Goal: Navigation & Orientation: Find specific page/section

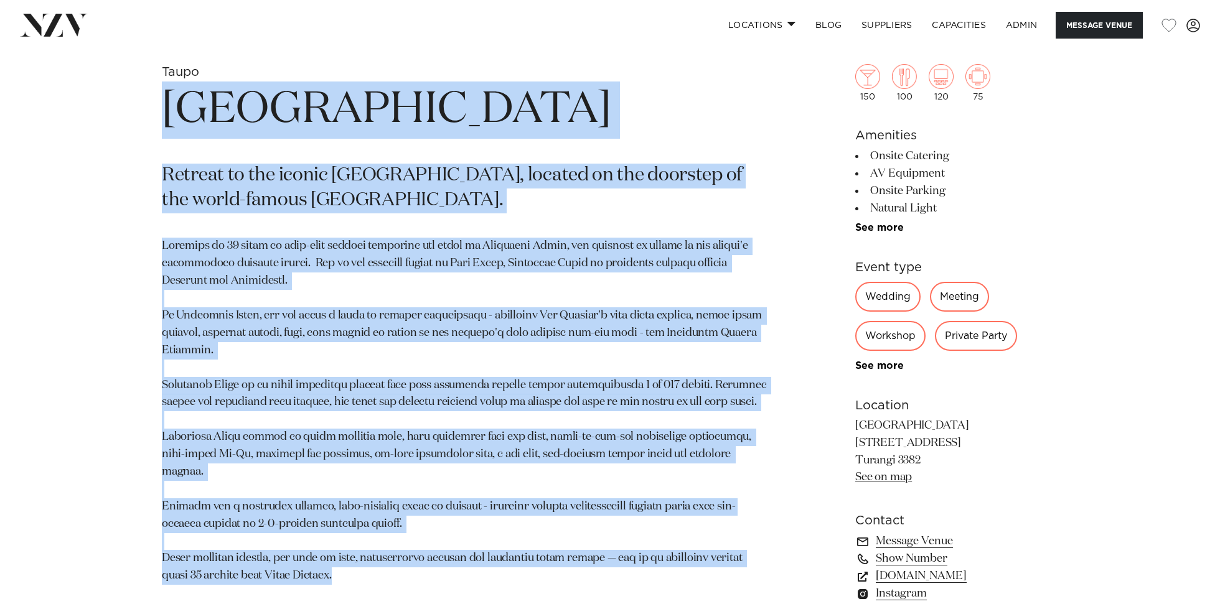
click at [601, 125] on h1 "Tongariro Lodge" at bounding box center [464, 110] width 605 height 57
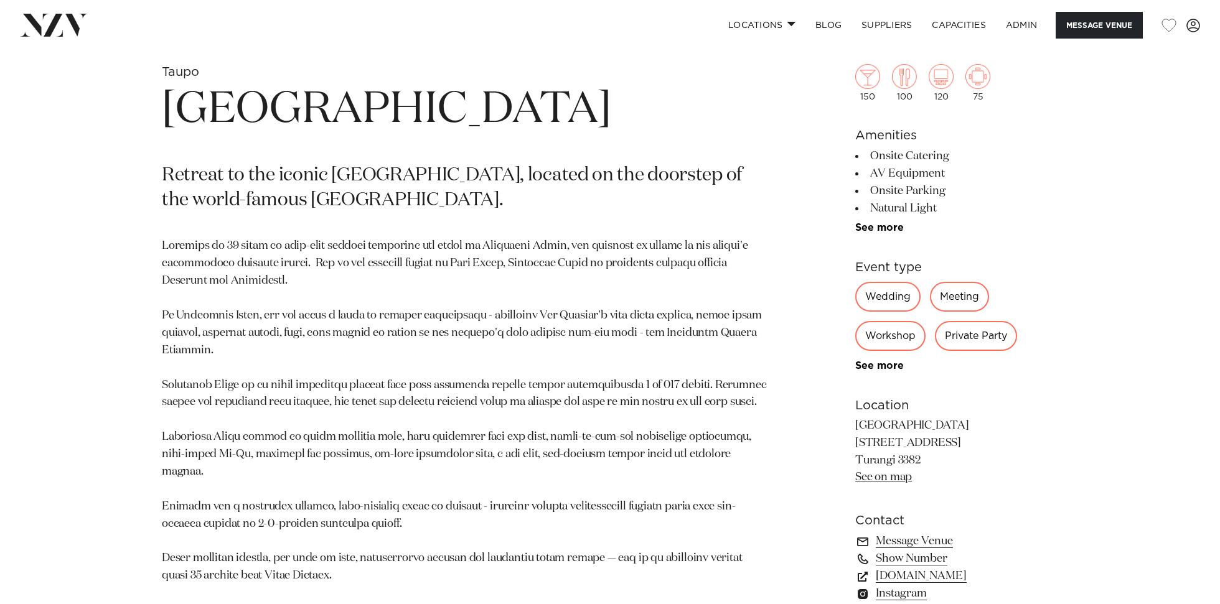
scroll to position [607, 0]
drag, startPoint x: 478, startPoint y: 205, endPoint x: 473, endPoint y: 169, distance: 37.1
click at [476, 171] on p "Retreat to the iconic Tongariro Lodge, located on the doorstep of the world-fam…" at bounding box center [464, 189] width 605 height 50
copy p "located on the doorstep of the world-famous Tongariro National Park"
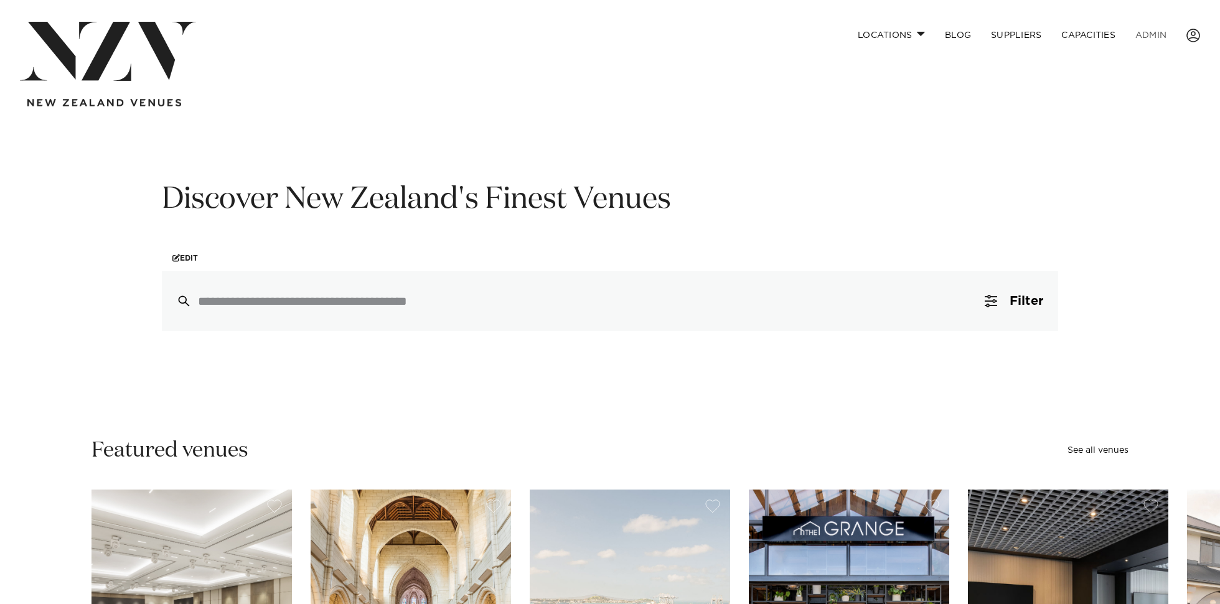
click at [1148, 36] on link "ADMIN" at bounding box center [1150, 35] width 51 height 27
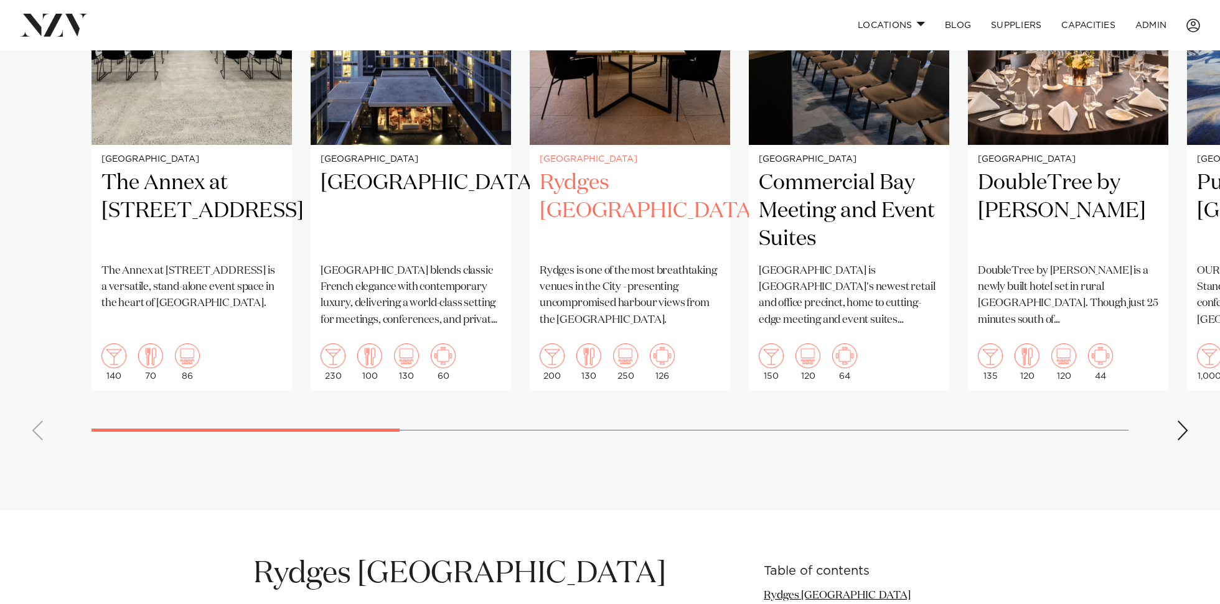
scroll to position [1071, 0]
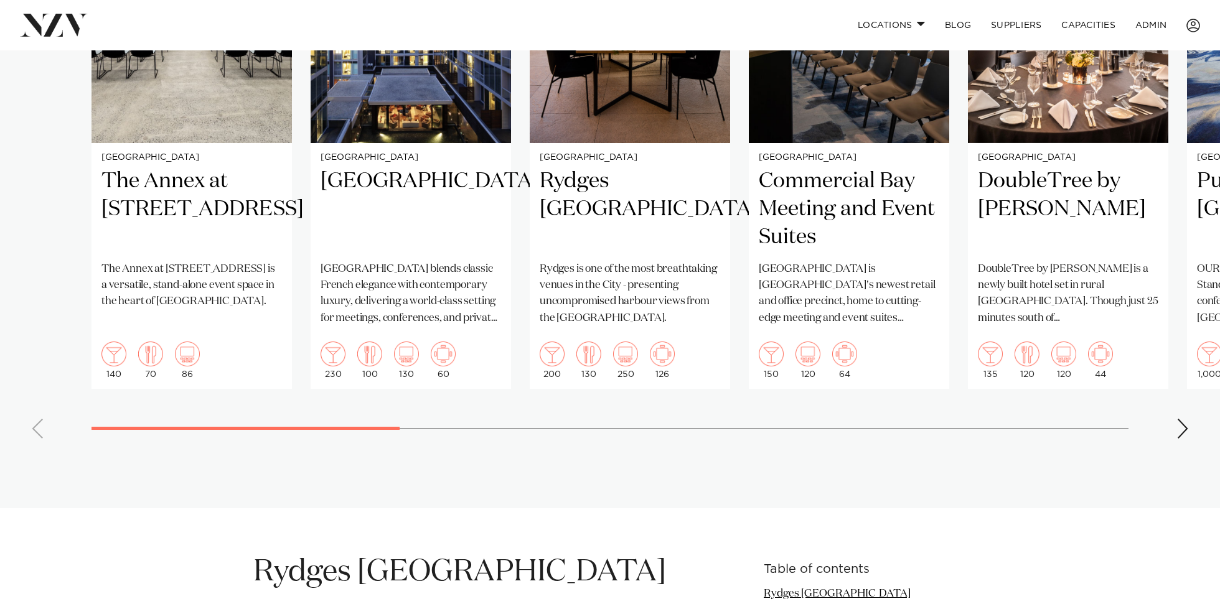
click at [1188, 419] on div "Next slide" at bounding box center [1182, 429] width 12 height 20
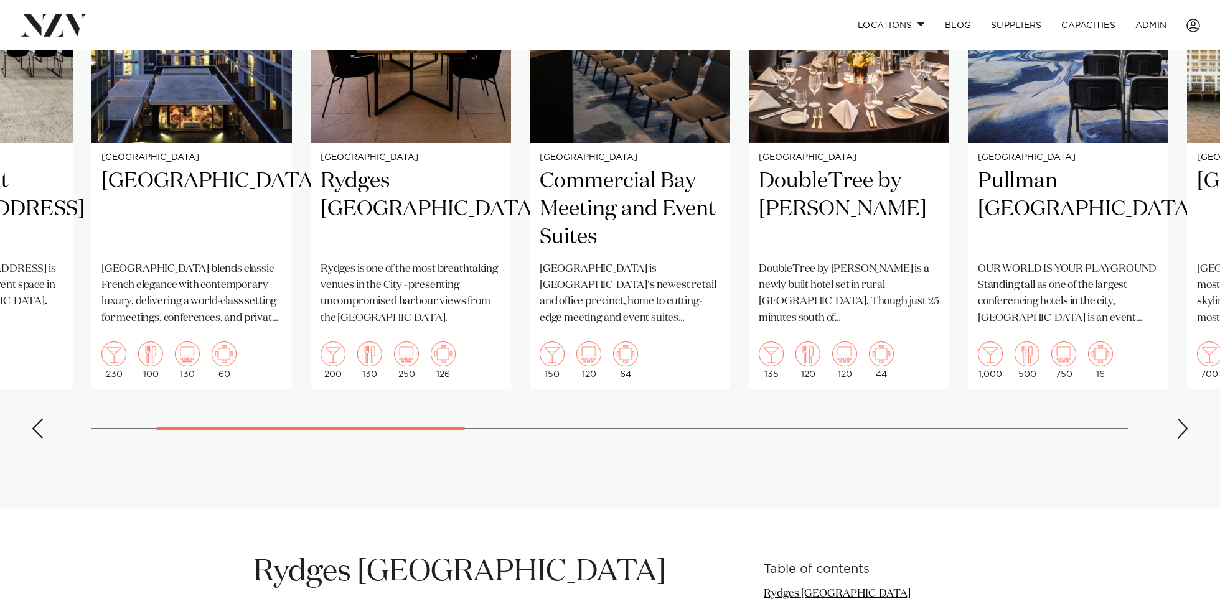
click at [1188, 419] on div "Next slide" at bounding box center [1182, 429] width 12 height 20
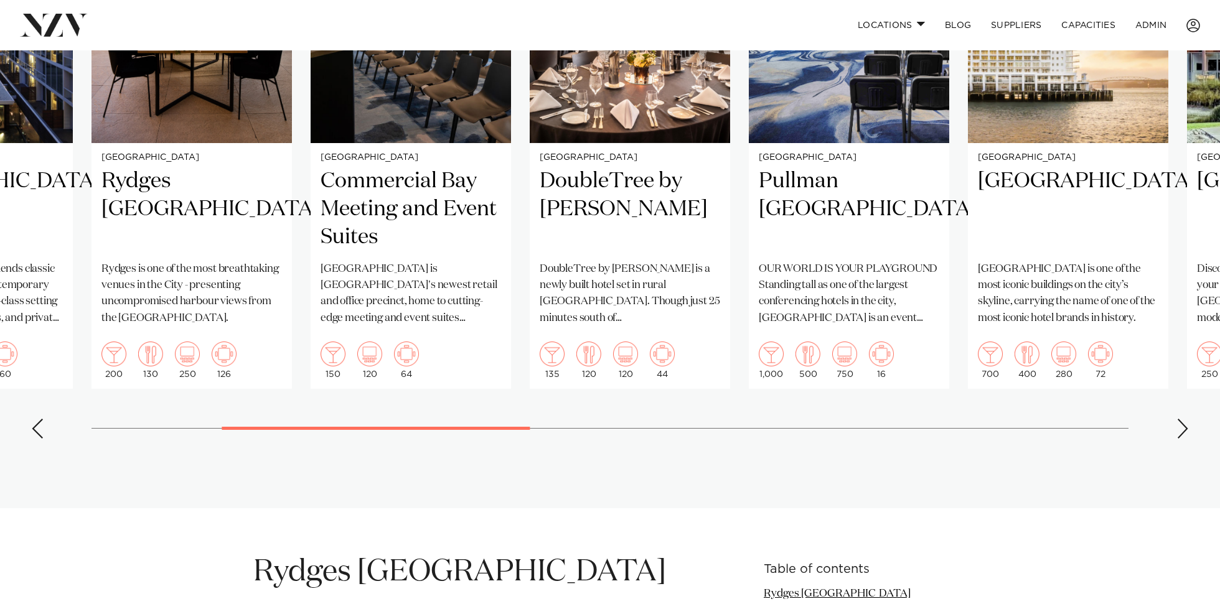
click at [1186, 419] on div "Next slide" at bounding box center [1182, 429] width 12 height 20
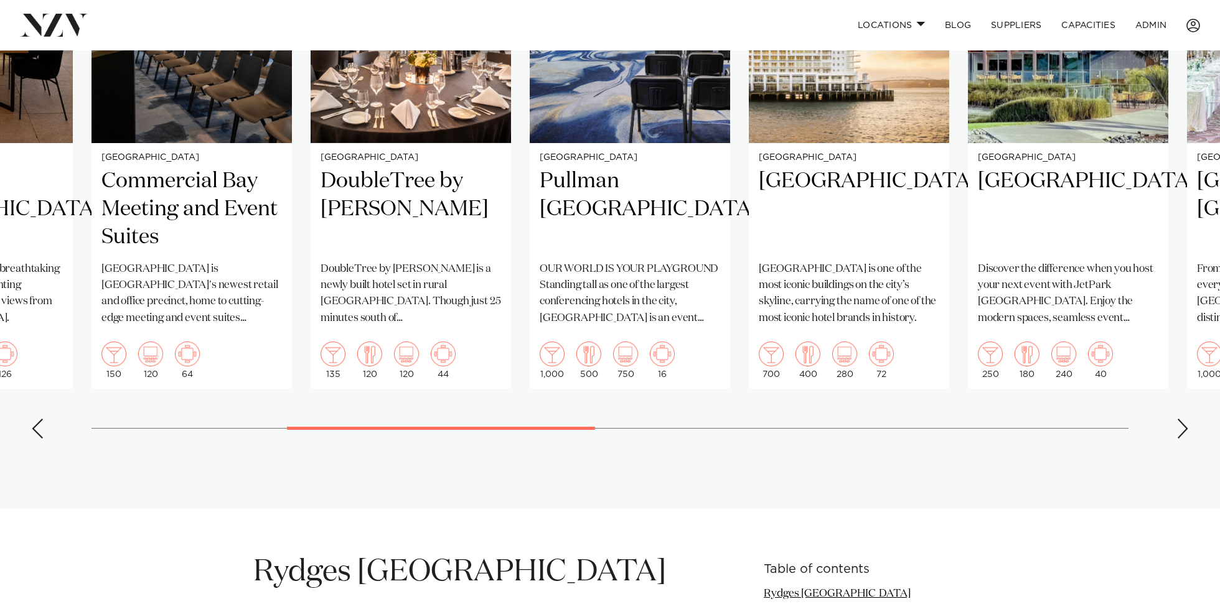
click at [1184, 419] on div "Next slide" at bounding box center [1182, 429] width 12 height 20
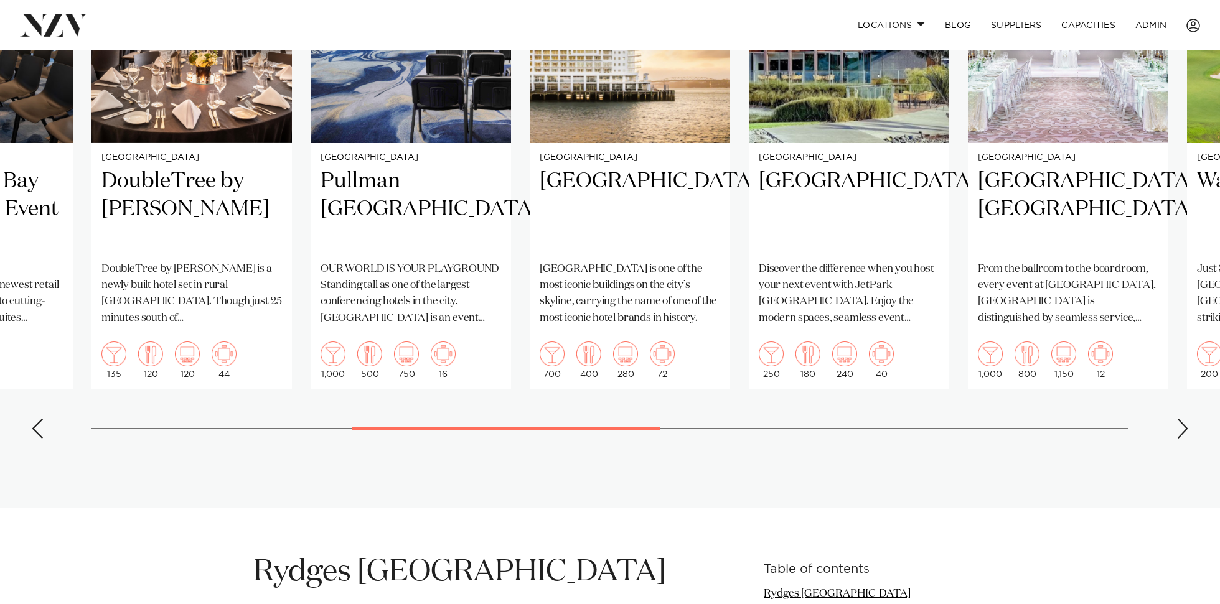
click at [1182, 419] on div "Next slide" at bounding box center [1182, 429] width 12 height 20
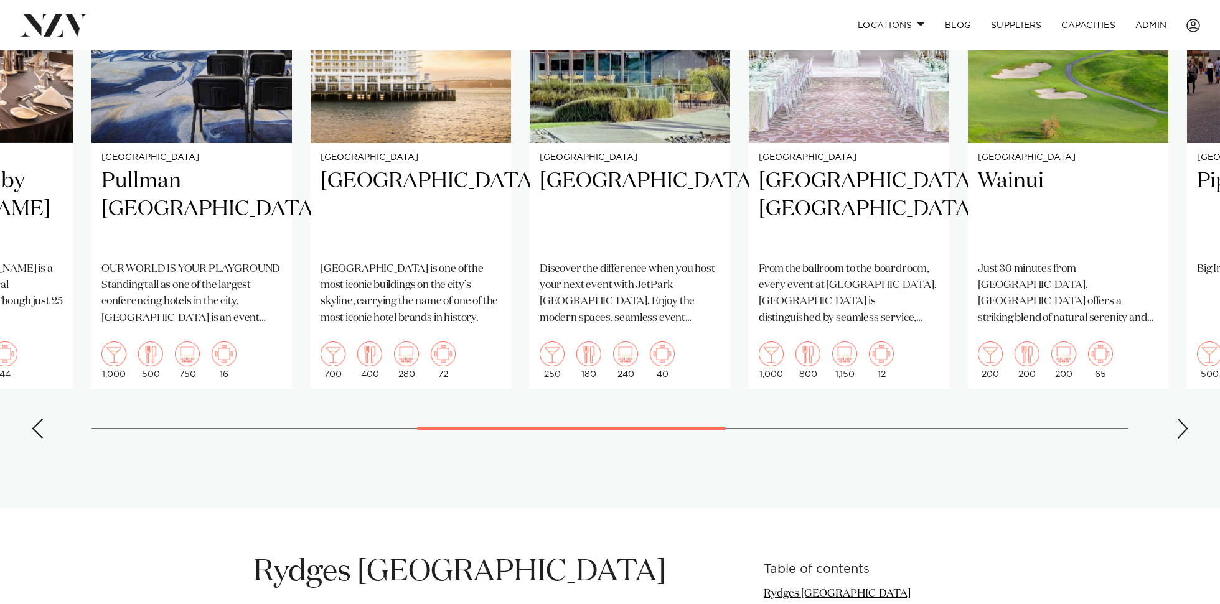
click at [1182, 419] on div "Next slide" at bounding box center [1182, 429] width 12 height 20
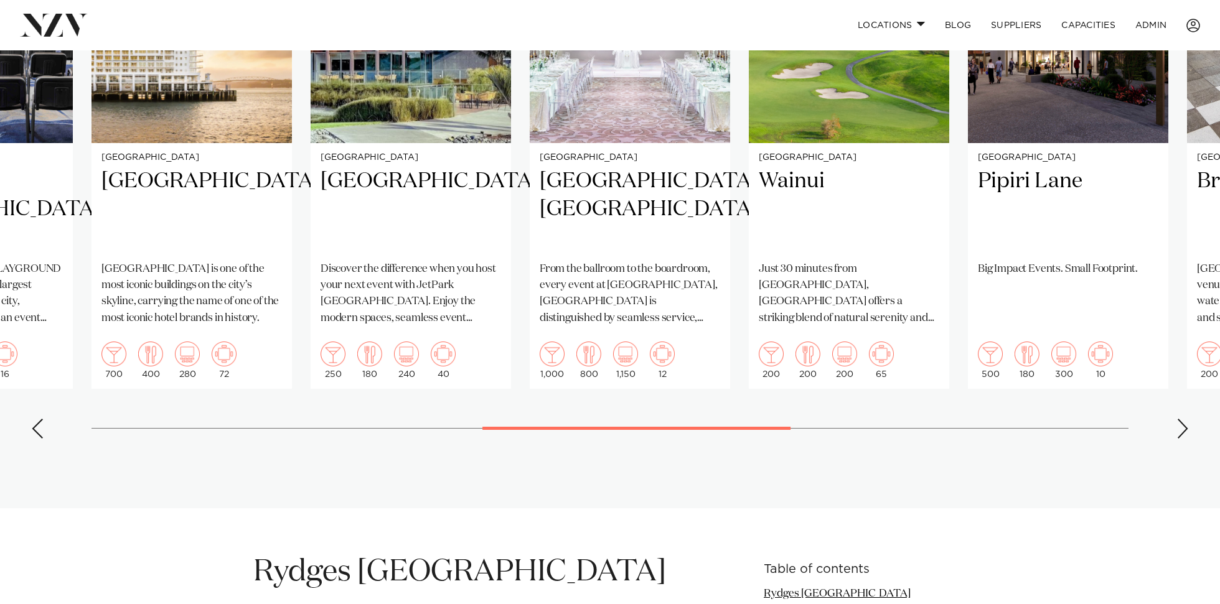
click at [1182, 419] on div "Next slide" at bounding box center [1182, 429] width 12 height 20
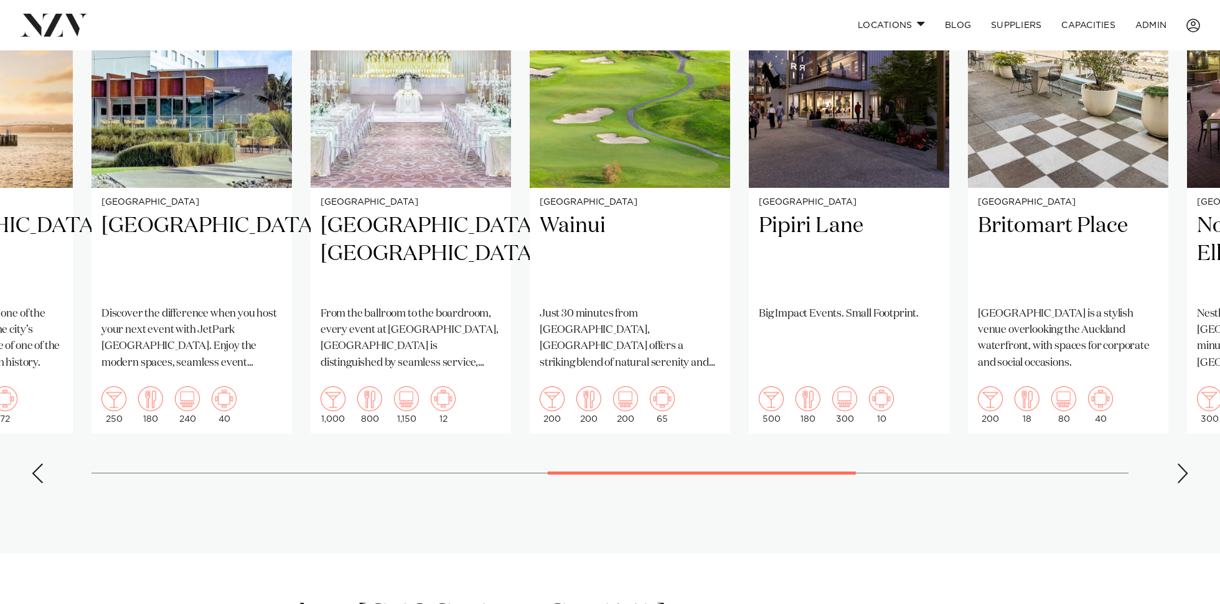
scroll to position [1033, 0]
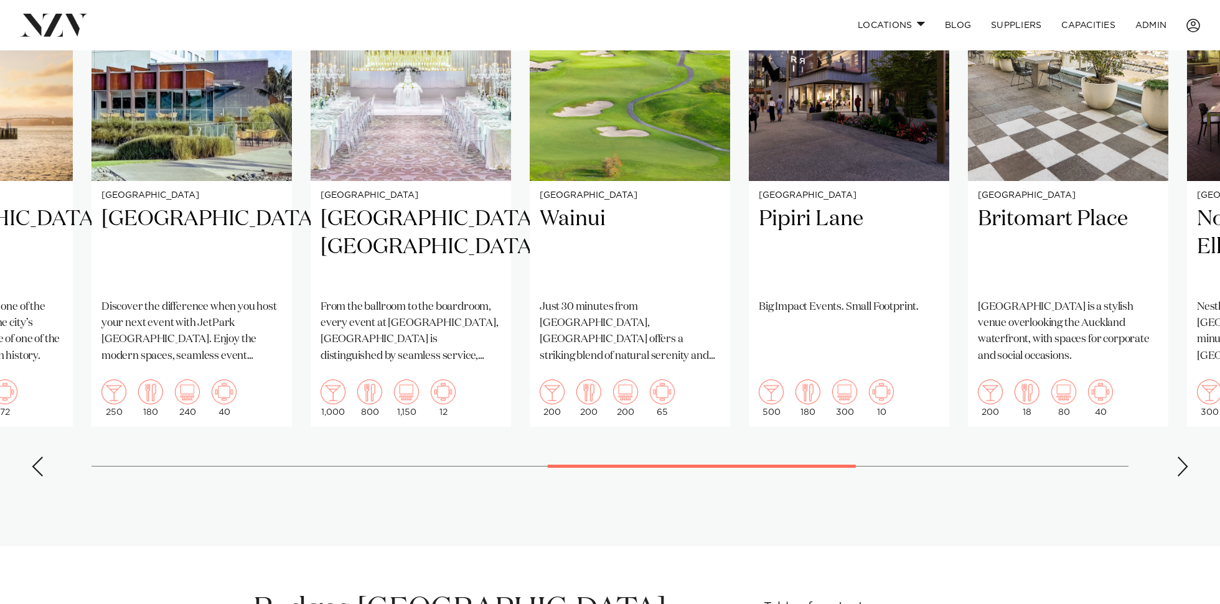
click at [1184, 457] on div "Next slide" at bounding box center [1182, 467] width 12 height 20
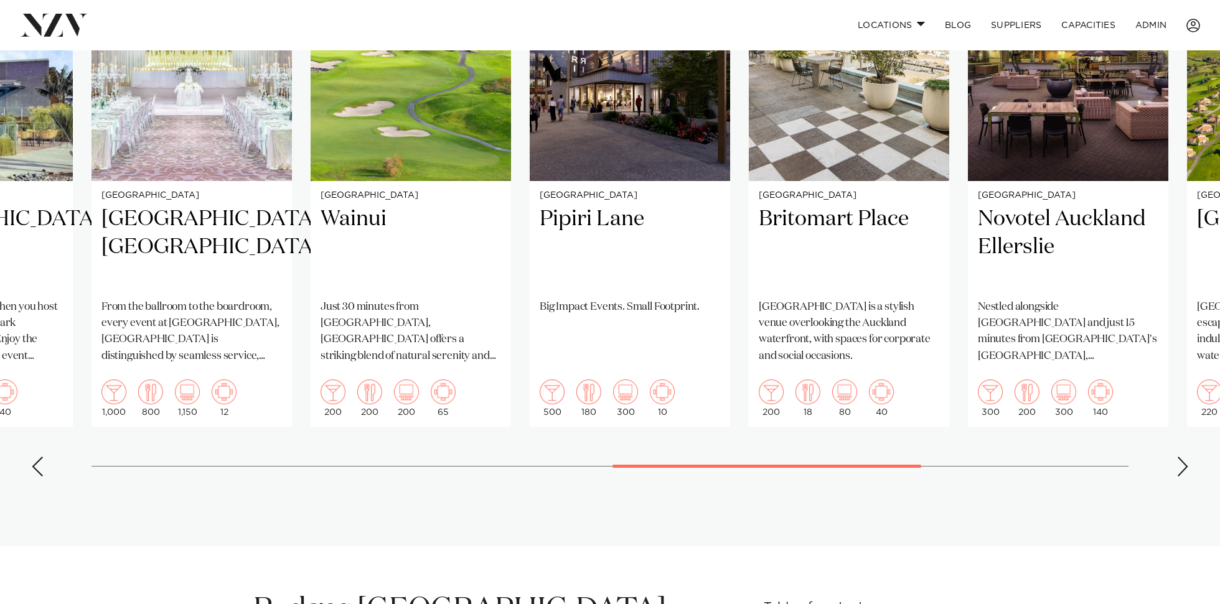
click at [1184, 457] on div "Next slide" at bounding box center [1182, 467] width 12 height 20
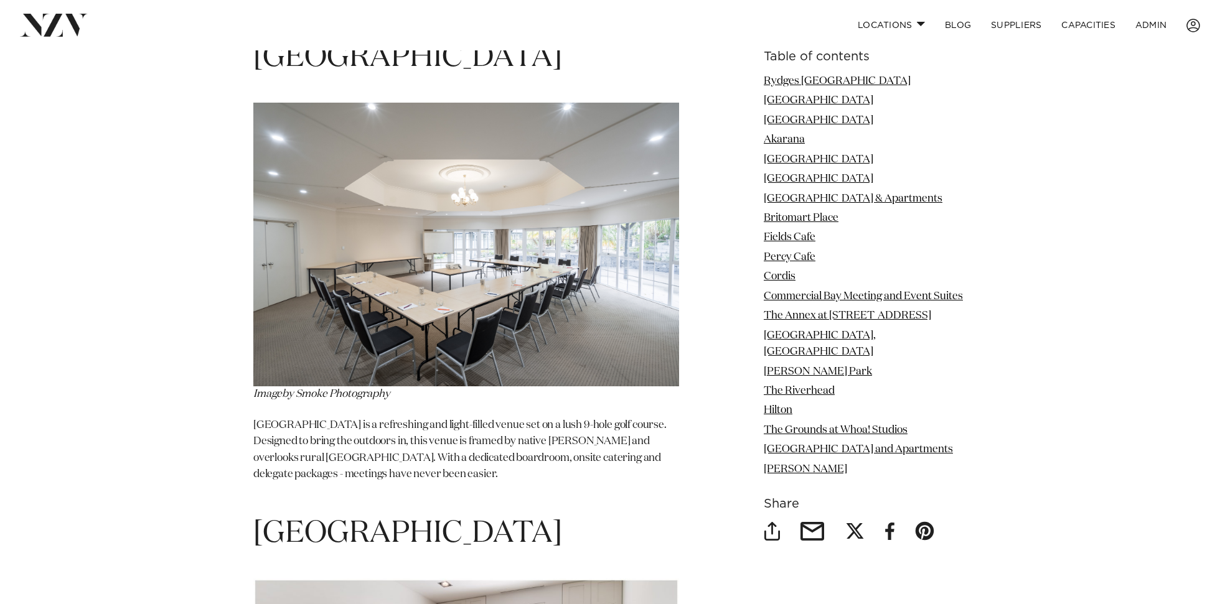
scroll to position [4018, 0]
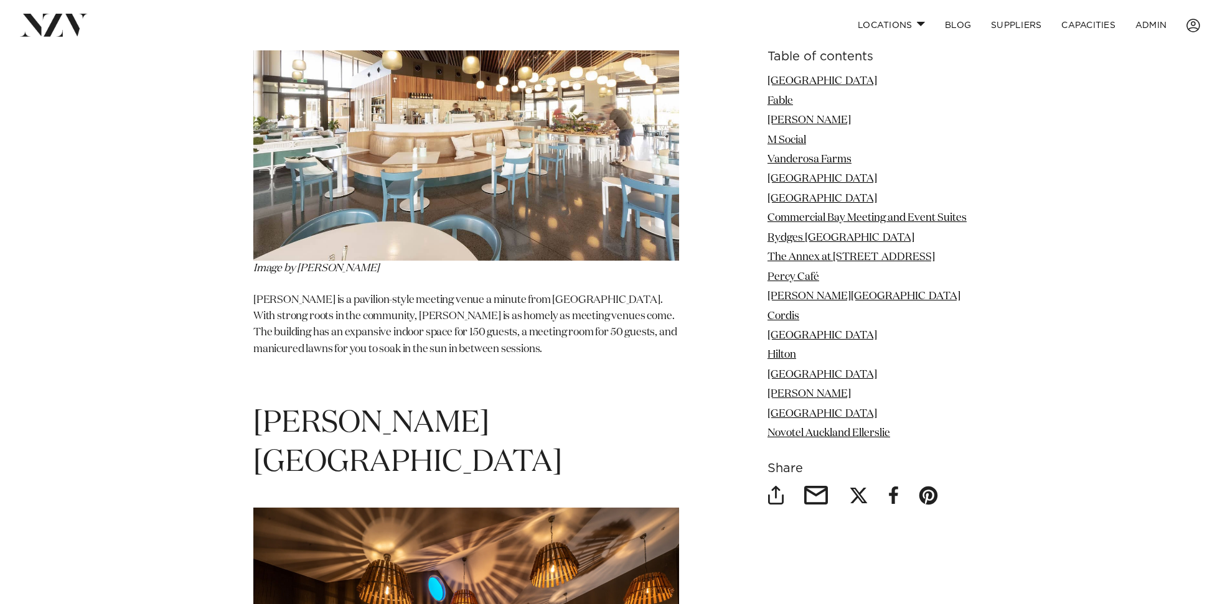
scroll to position [6488, 0]
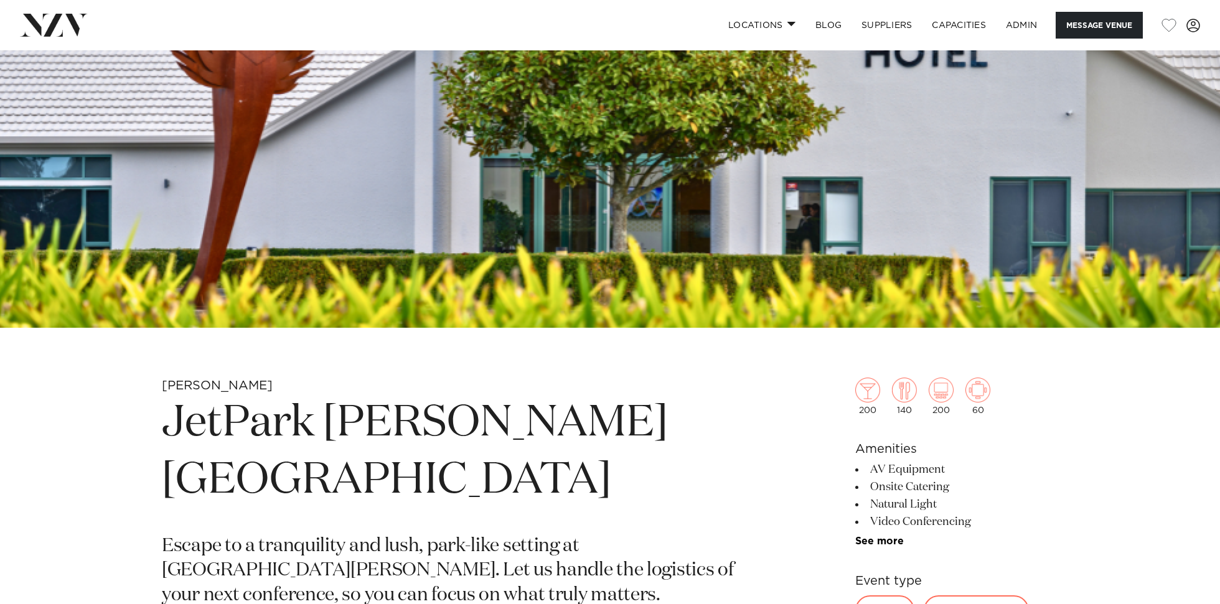
scroll to position [326, 0]
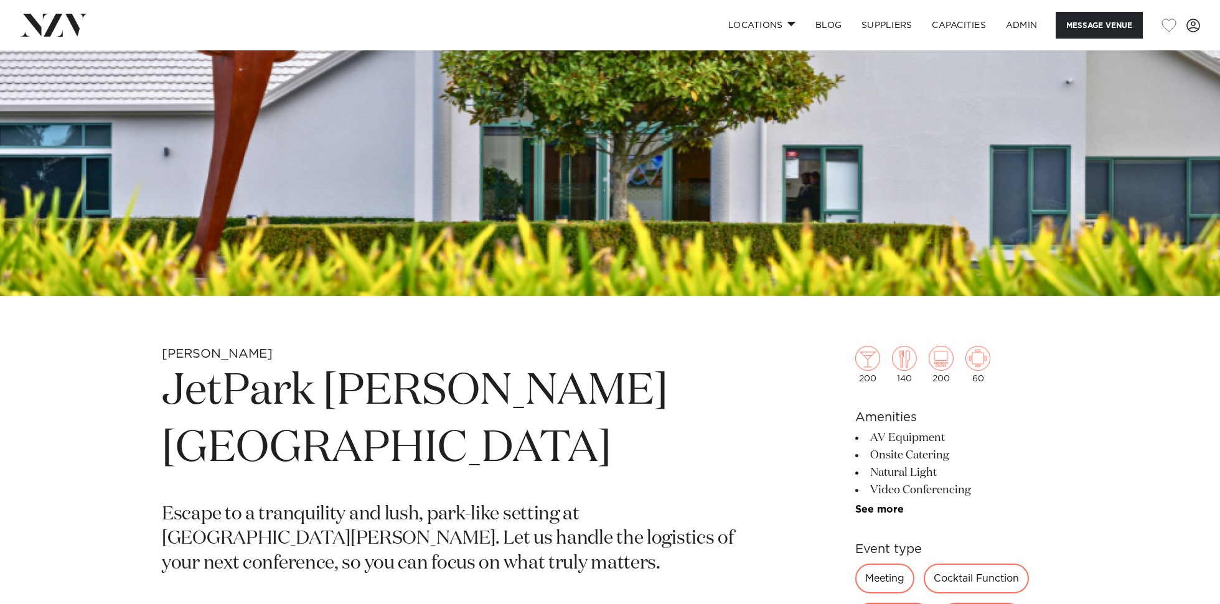
click at [657, 146] on img at bounding box center [610, 10] width 1220 height 572
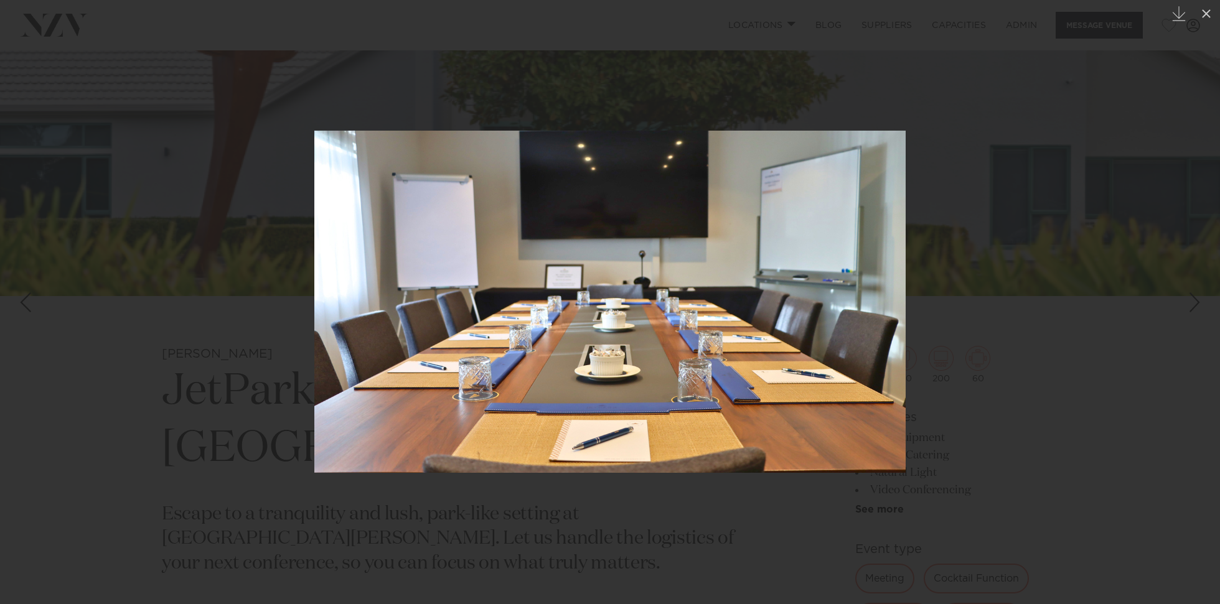
click at [205, 192] on div at bounding box center [610, 302] width 1220 height 604
